Goal: Task Accomplishment & Management: Use online tool/utility

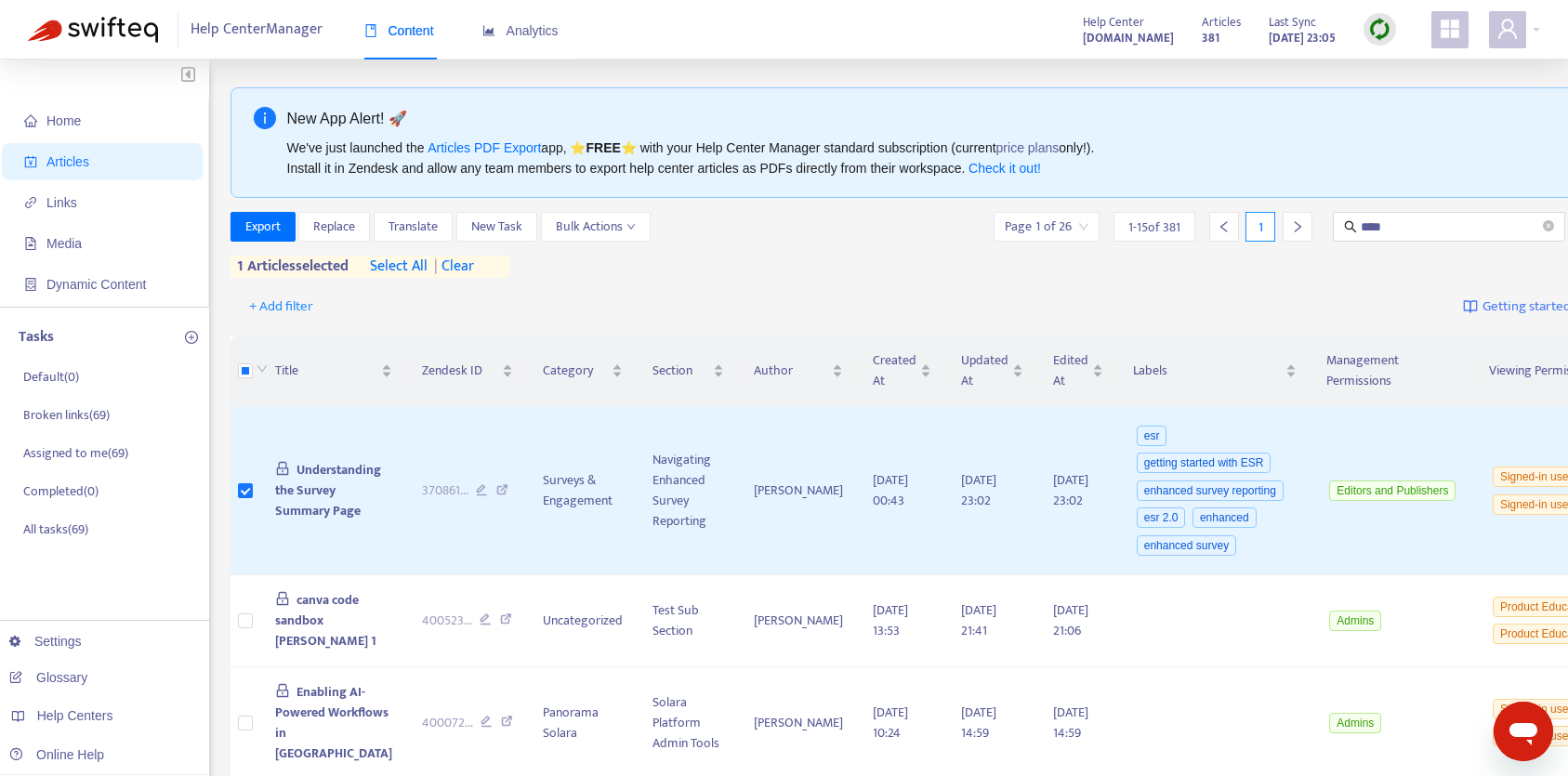
click at [1366, 24] on div at bounding box center [1379, 30] width 32 height 32
click at [1431, 74] on link "Quick Sync" at bounding box center [1417, 67] width 79 height 21
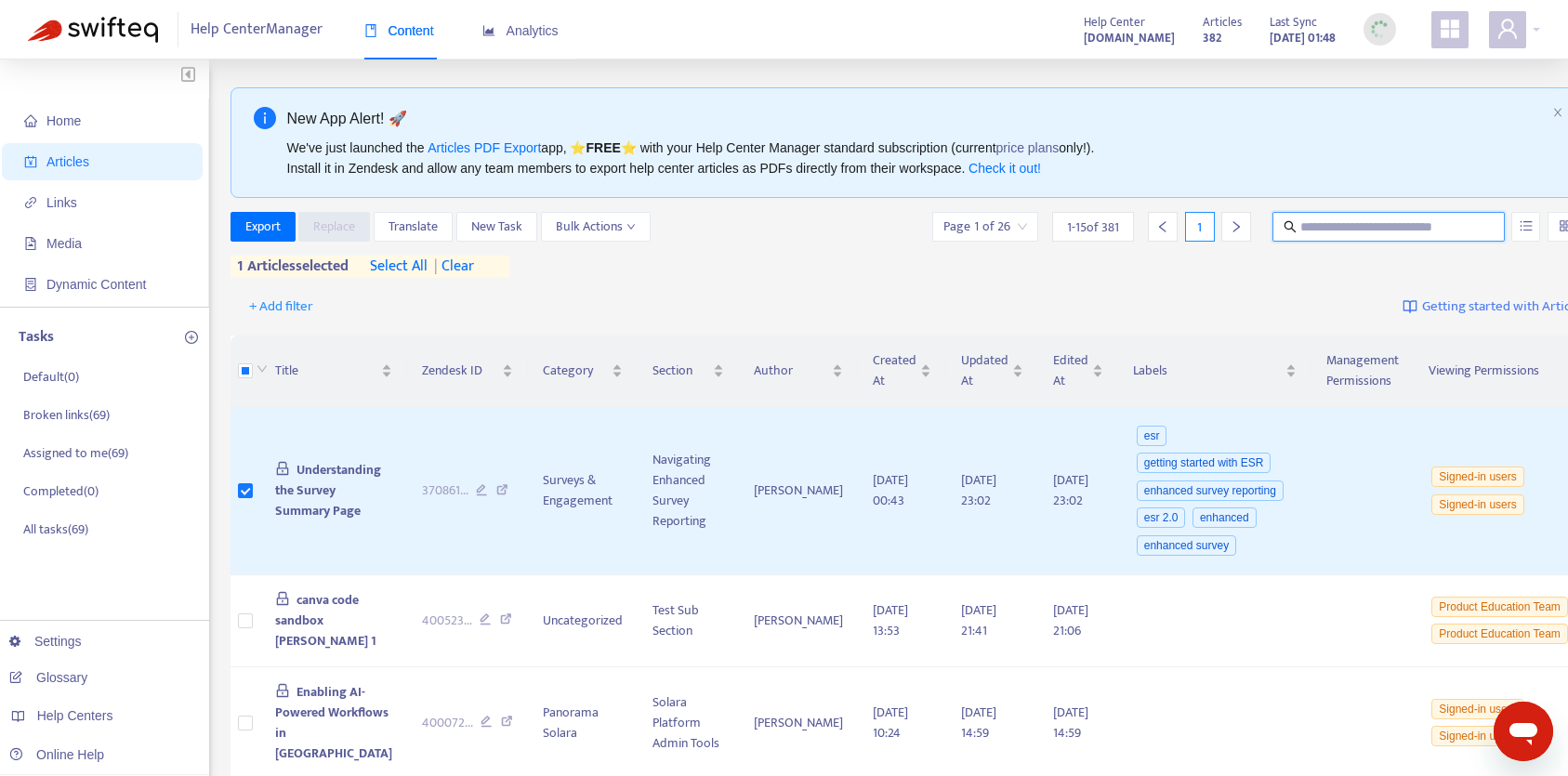
click at [1300, 224] on input "text" at bounding box center [1389, 226] width 178 height 20
type input "*******"
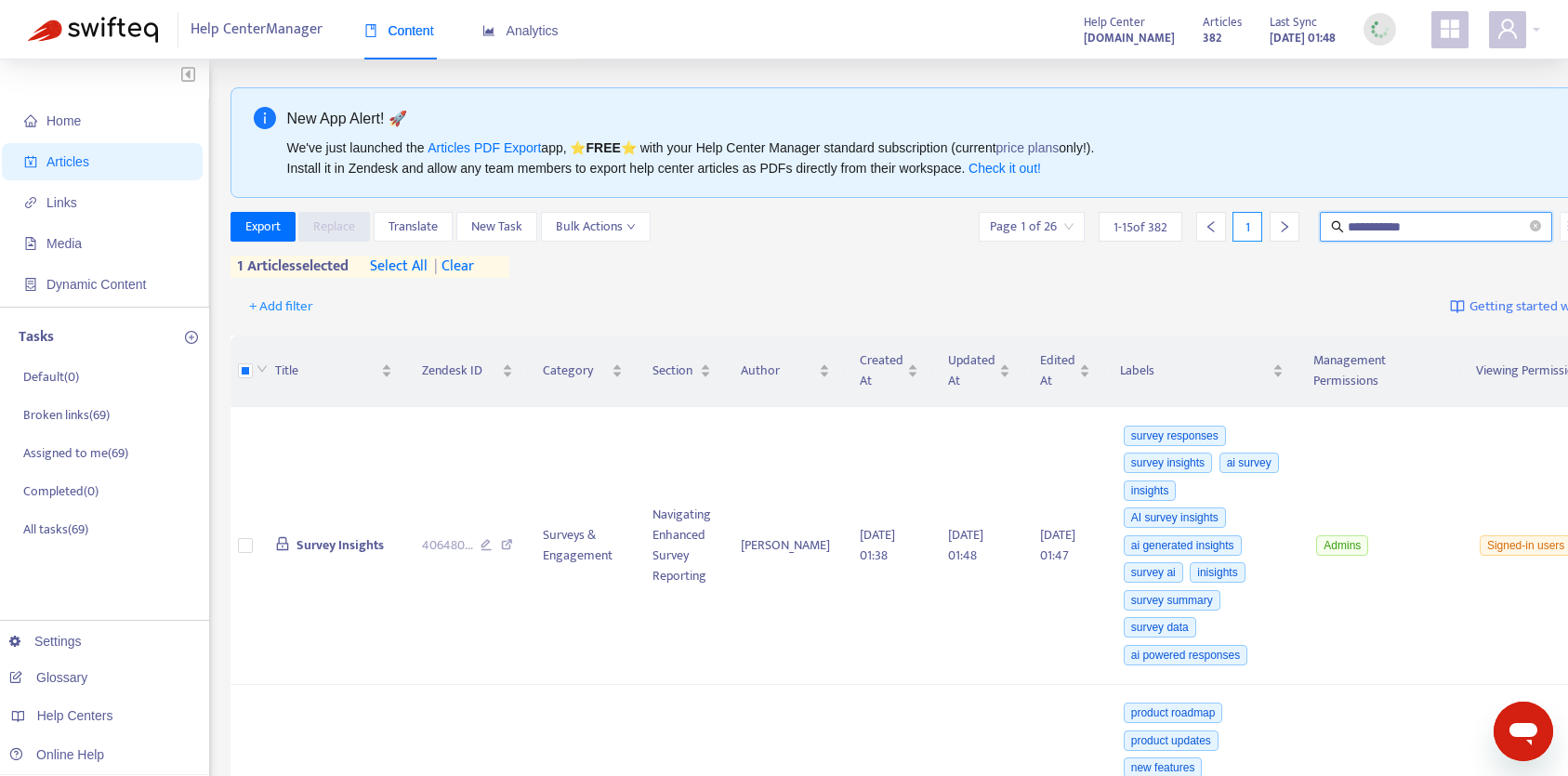
type input "**********"
click at [324, 522] on td "Survey Insights" at bounding box center [334, 545] width 147 height 277
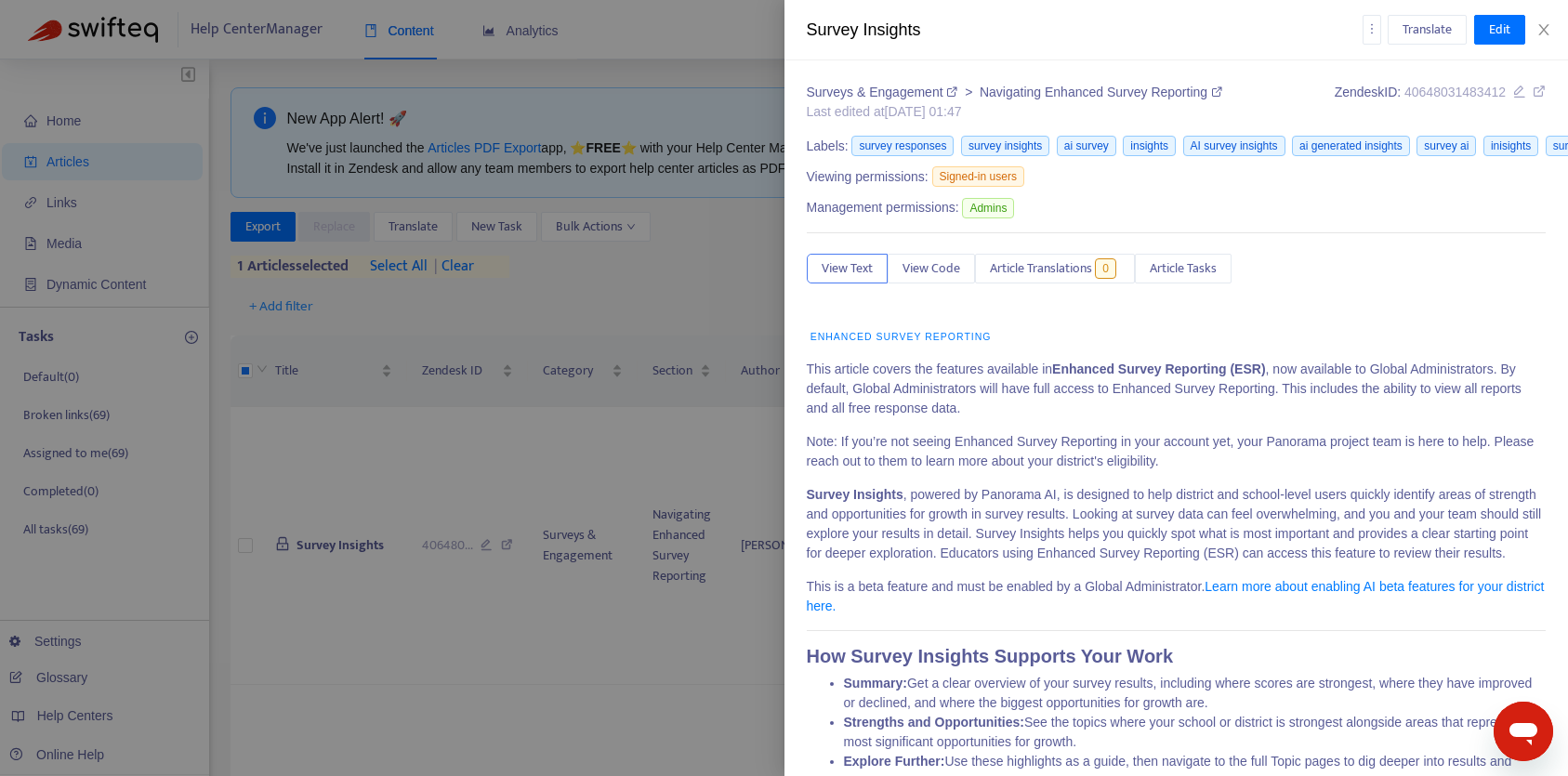
click at [1364, 13] on div "Survey Insights Translate Edit" at bounding box center [1176, 30] width 784 height 60
click at [1366, 22] on icon "more" at bounding box center [1372, 29] width 13 height 13
click at [1401, 130] on span "Export" at bounding box center [1393, 126] width 35 height 21
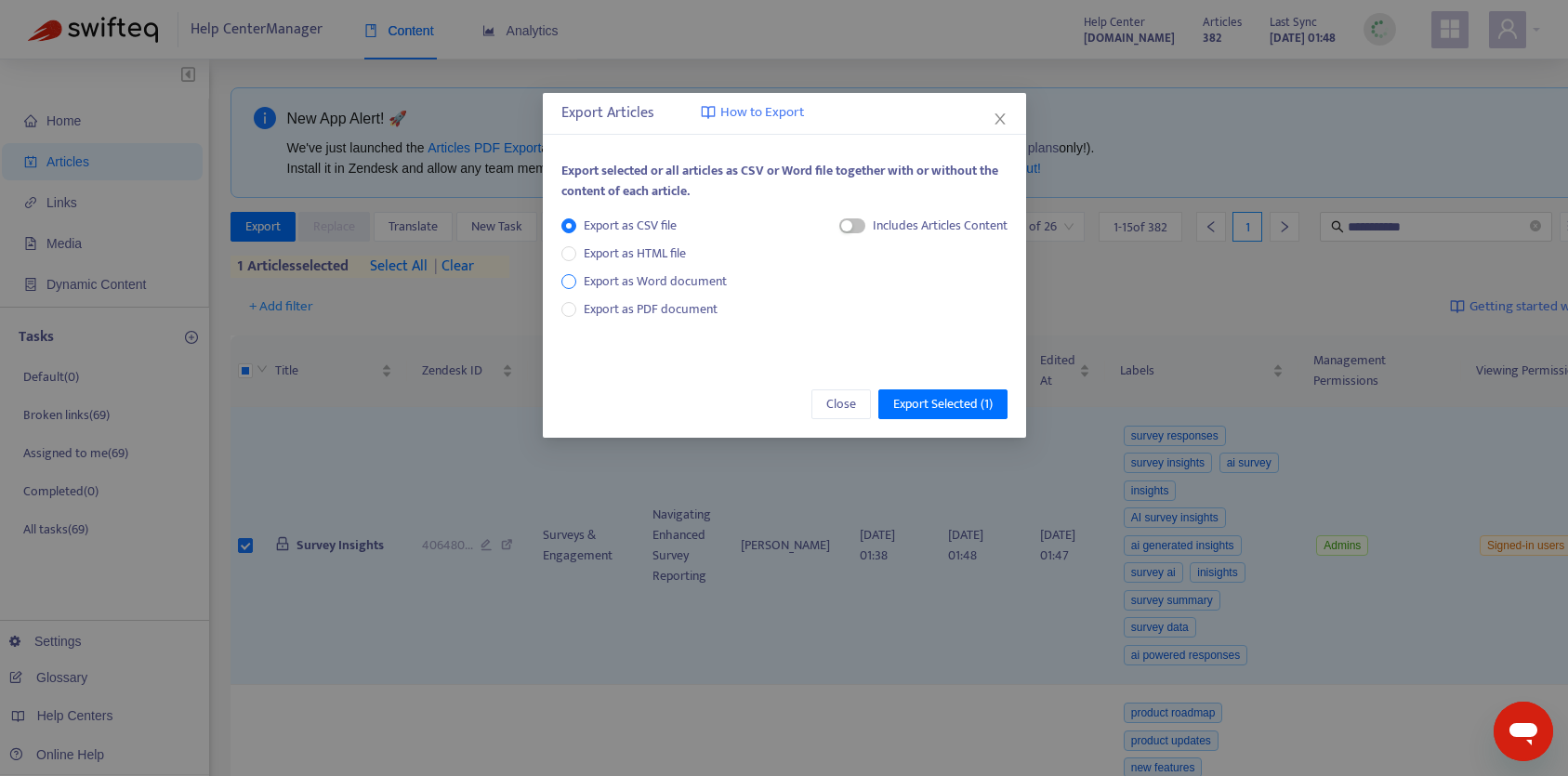
click at [695, 292] on div "Export as CSV file Export as HTML file Export as Word document Export as PDF do…" at bounding box center [651, 267] width 180 height 104
click at [678, 289] on span "Export as Word document" at bounding box center [655, 281] width 158 height 20
click at [684, 313] on span "Export as PDF document" at bounding box center [650, 309] width 134 height 21
click at [959, 394] on span "Export Selected ( 1 )" at bounding box center [942, 403] width 99 height 20
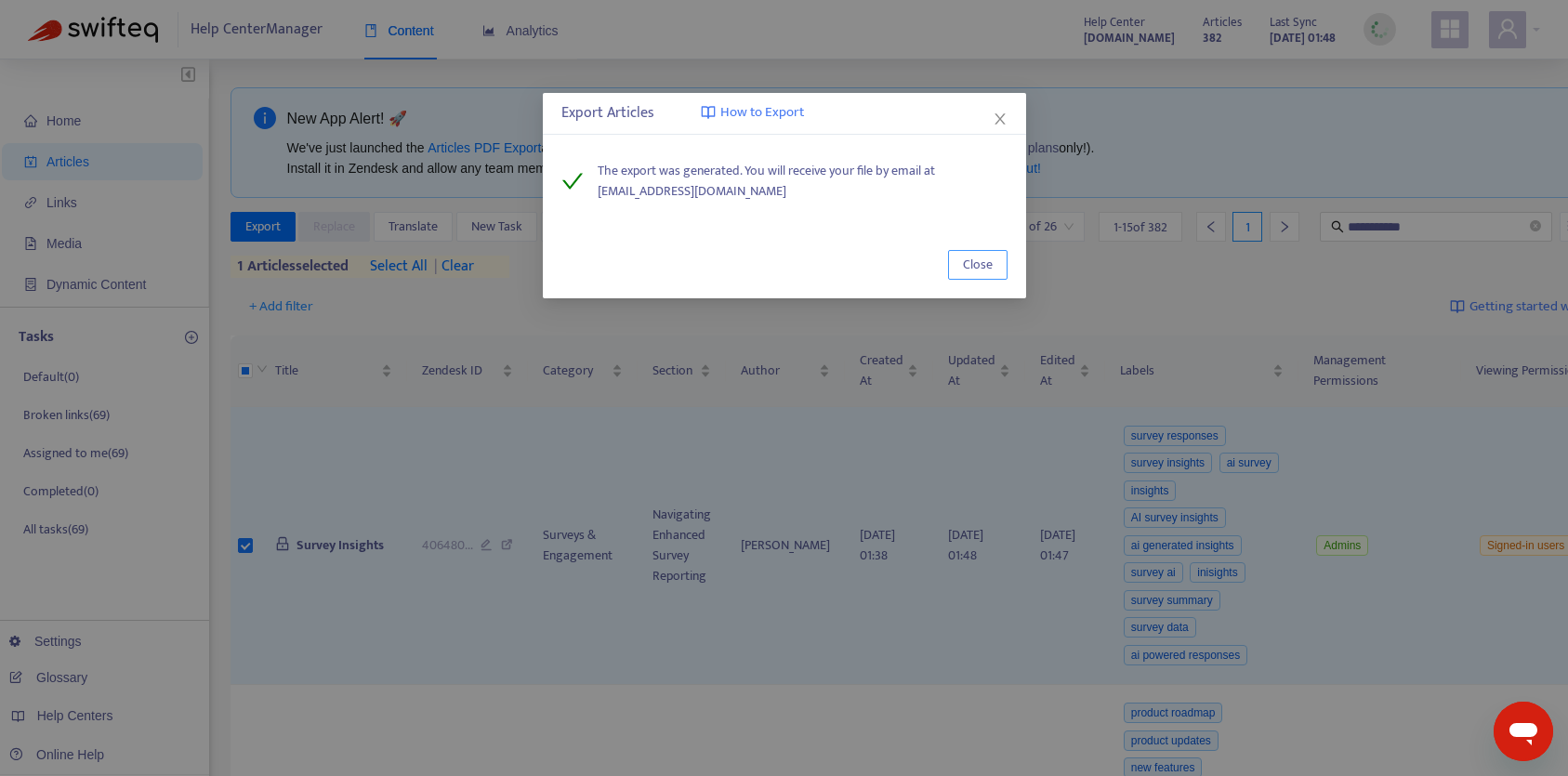
click at [974, 255] on span "Close" at bounding box center [977, 264] width 30 height 20
